Goal: Information Seeking & Learning: Learn about a topic

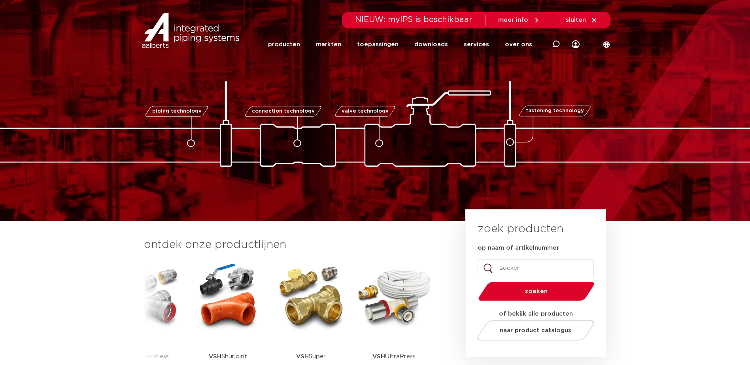
click at [305, 310] on img at bounding box center [311, 296] width 71 height 71
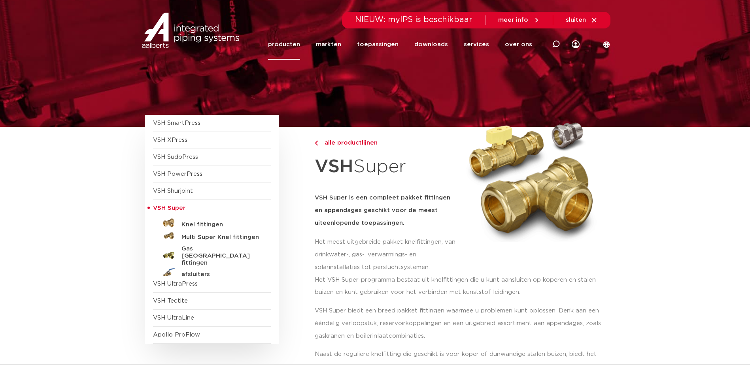
click at [205, 229] on link "Knel fittingen" at bounding box center [212, 223] width 118 height 13
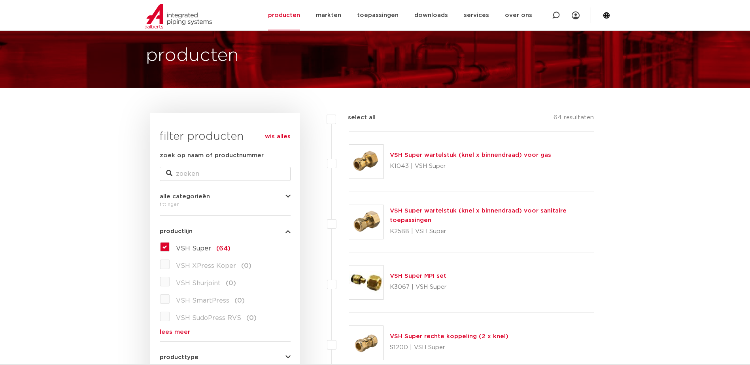
scroll to position [79, 0]
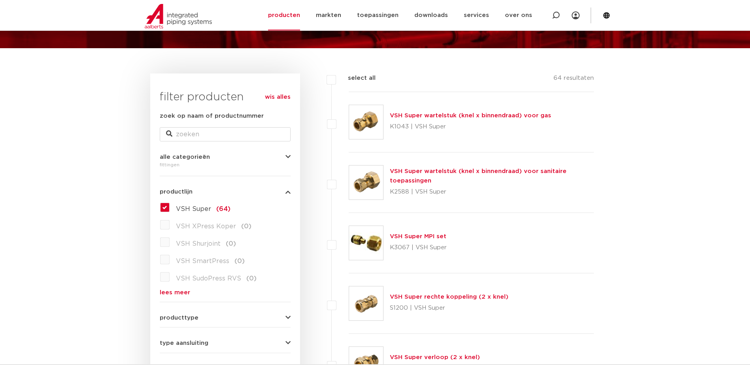
click at [435, 297] on link "VSH Super rechte koppeling (2 x knel)" at bounding box center [449, 297] width 119 height 6
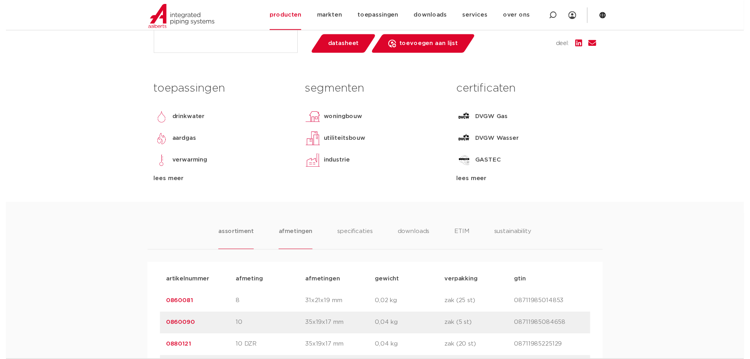
scroll to position [277, 0]
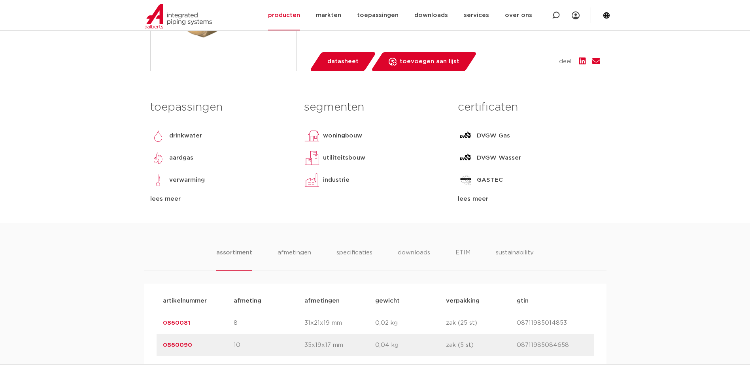
click at [351, 60] on span "datasheet" at bounding box center [342, 61] width 31 height 13
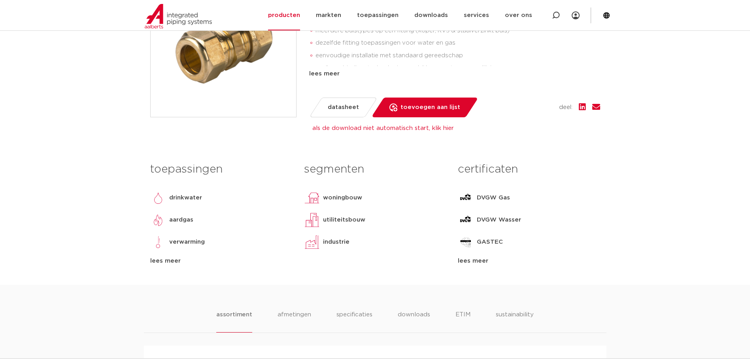
scroll to position [198, 0]
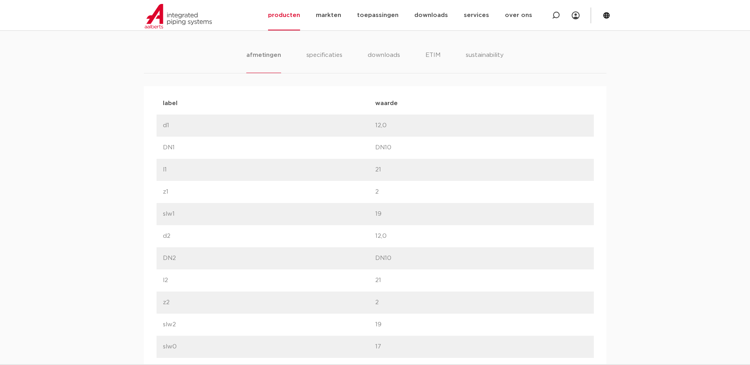
scroll to position [356, 0]
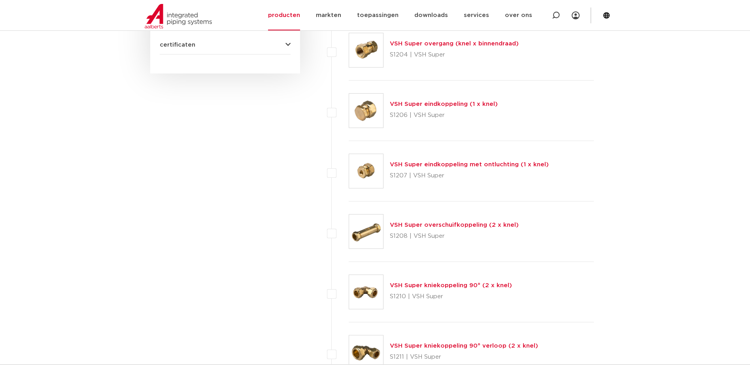
scroll to position [554, 0]
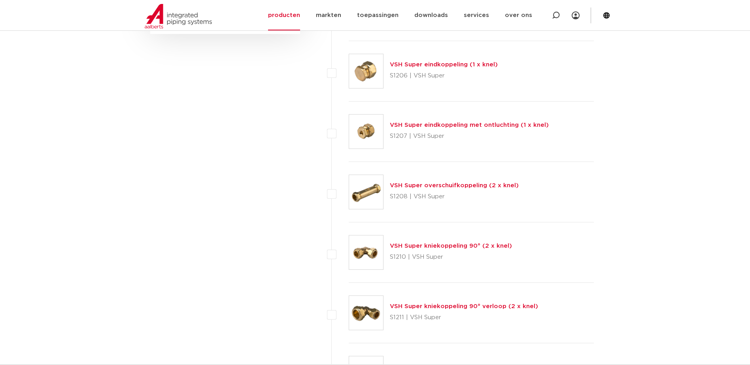
click at [424, 249] on link "VSH Super kniekoppeling 90° (2 x knel)" at bounding box center [451, 246] width 122 height 6
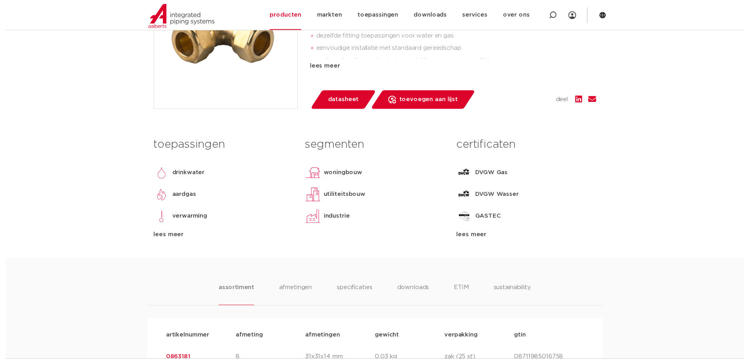
scroll to position [79, 0]
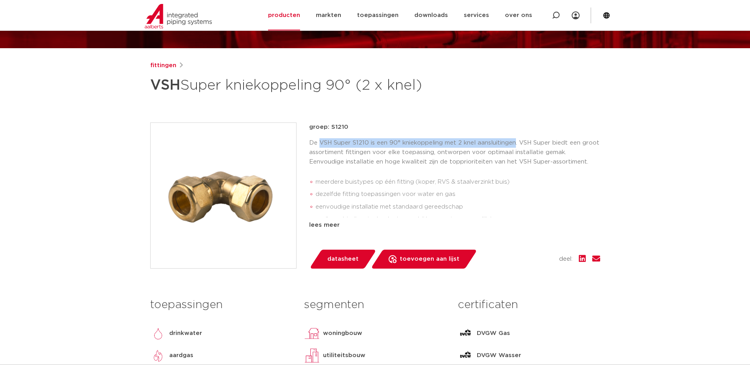
drag, startPoint x: 319, startPoint y: 142, endPoint x: 515, endPoint y: 140, distance: 196.1
click at [515, 140] on p "De VSH Super S1210 is een 90° kniekoppeling met 2 knel aansluitingen. VSH Super…" at bounding box center [454, 152] width 291 height 28
copy p "VSH Super S1210 is een 90° kniekoppeling met 2 knel aansluitingen"
click at [328, 263] on span "datasheet" at bounding box center [342, 259] width 31 height 13
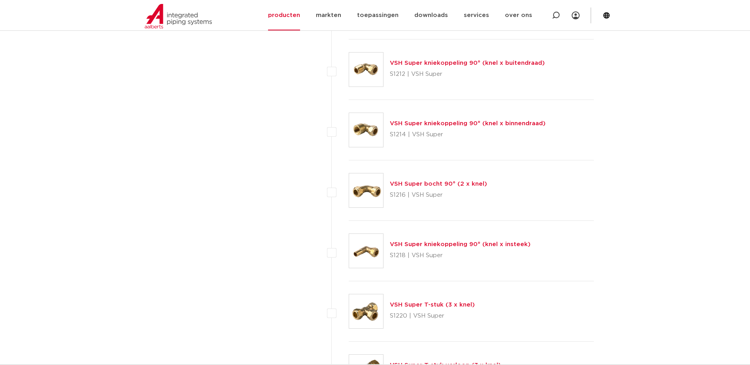
scroll to position [870, 0]
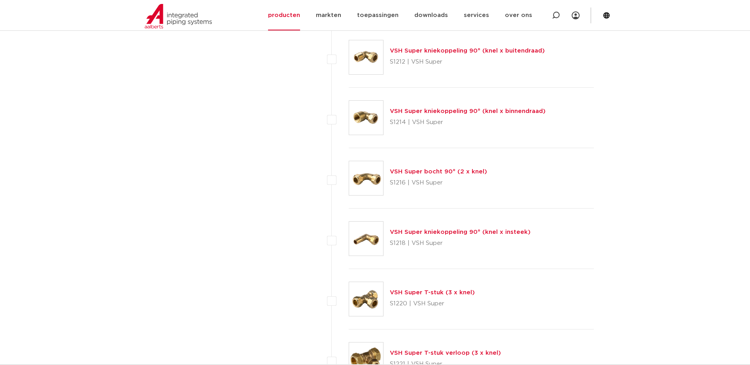
click at [437, 293] on link "VSH Super T-stuk (3 x knel)" at bounding box center [432, 293] width 85 height 6
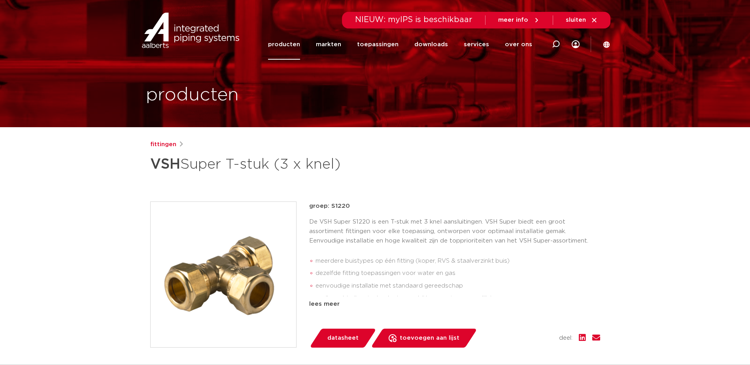
click at [339, 334] on span "datasheet" at bounding box center [342, 338] width 31 height 13
